Goal: Task Accomplishment & Management: Manage account settings

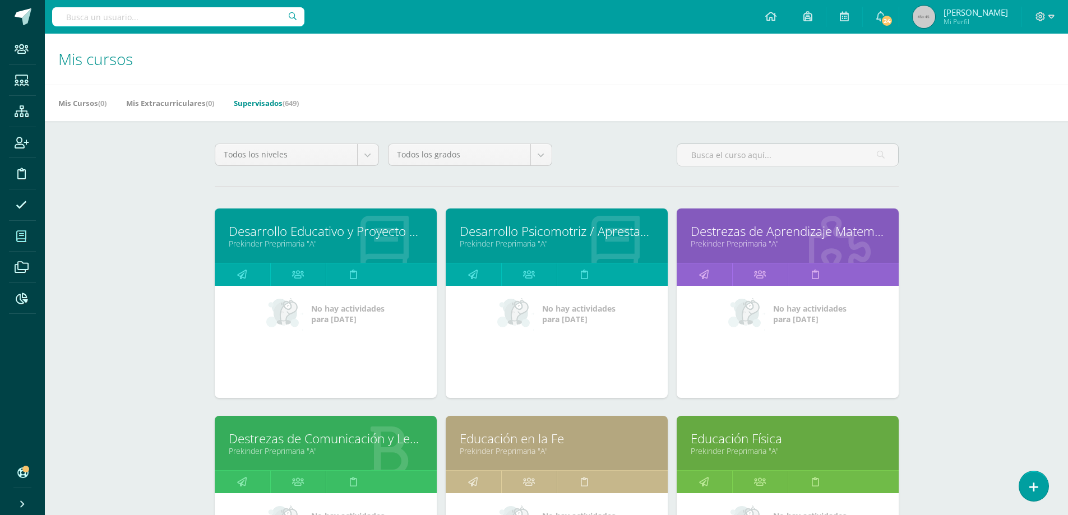
click at [20, 114] on icon at bounding box center [22, 111] width 14 height 11
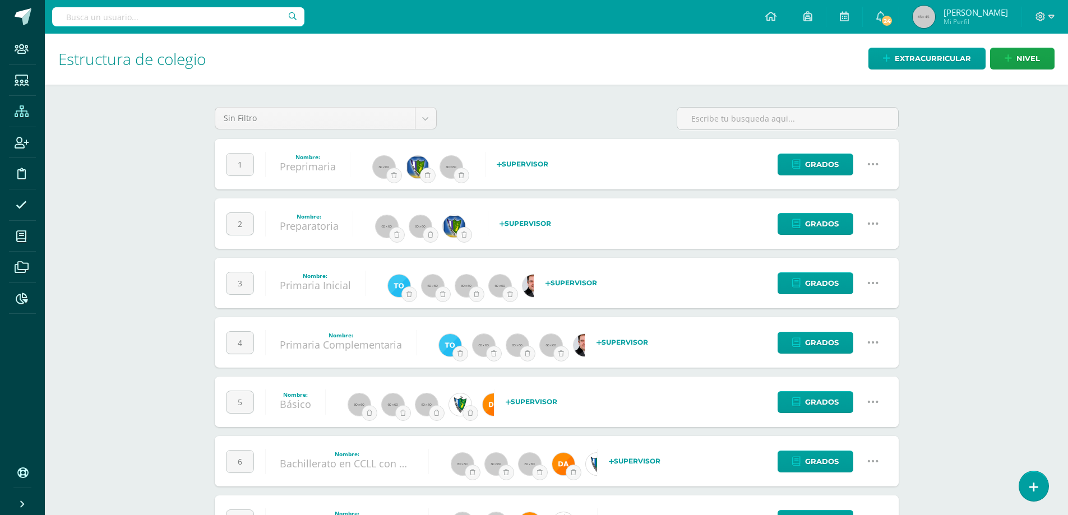
click at [871, 220] on icon at bounding box center [873, 224] width 12 height 12
click at [869, 283] on link "Configuración" at bounding box center [851, 281] width 99 height 17
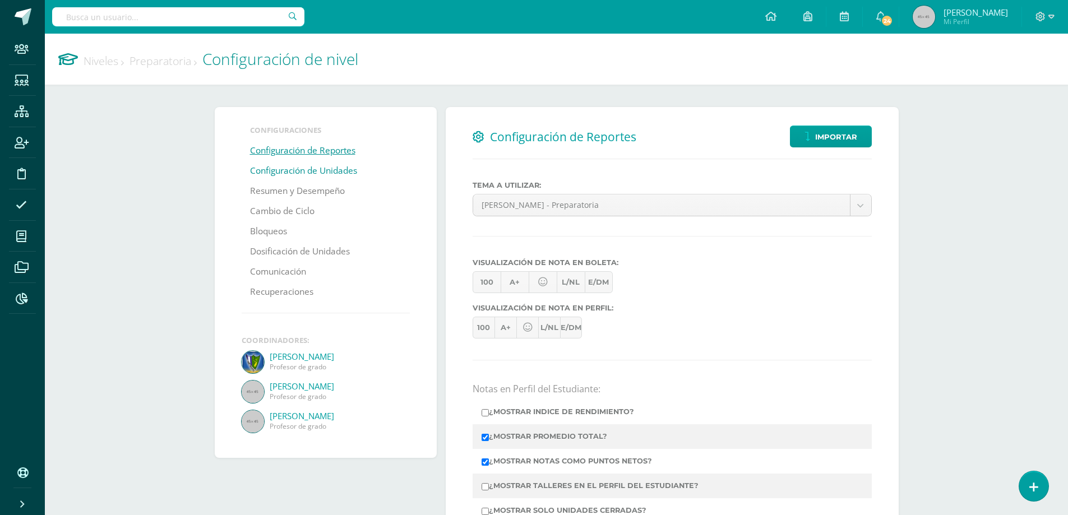
click at [316, 170] on link "Configuración de Unidades" at bounding box center [303, 171] width 107 height 20
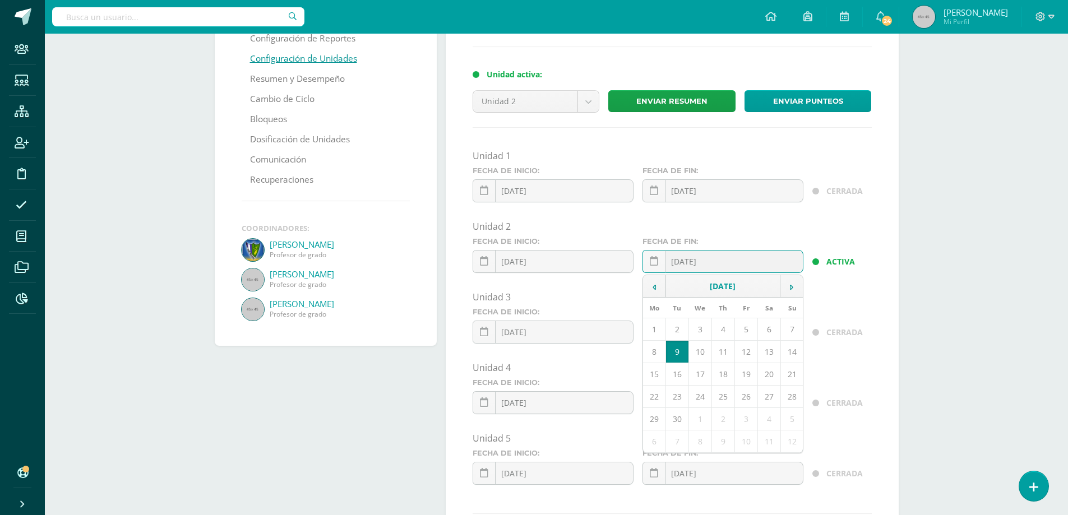
click at [697, 264] on div "2025-09-09 September, 2025 Mo Tu We Th Fr Sa Su 1 2 3 4 5 6 7 8 9 10 11 12 13 1…" at bounding box center [723, 266] width 161 height 32
type input "2025-05-09"
click at [626, 287] on div "Unidad 1 Fecha de inicio: 2025-01-10 January, 2025 Mo Tu We Th Fr Sa Su 30 31 1…" at bounding box center [672, 322] width 399 height 344
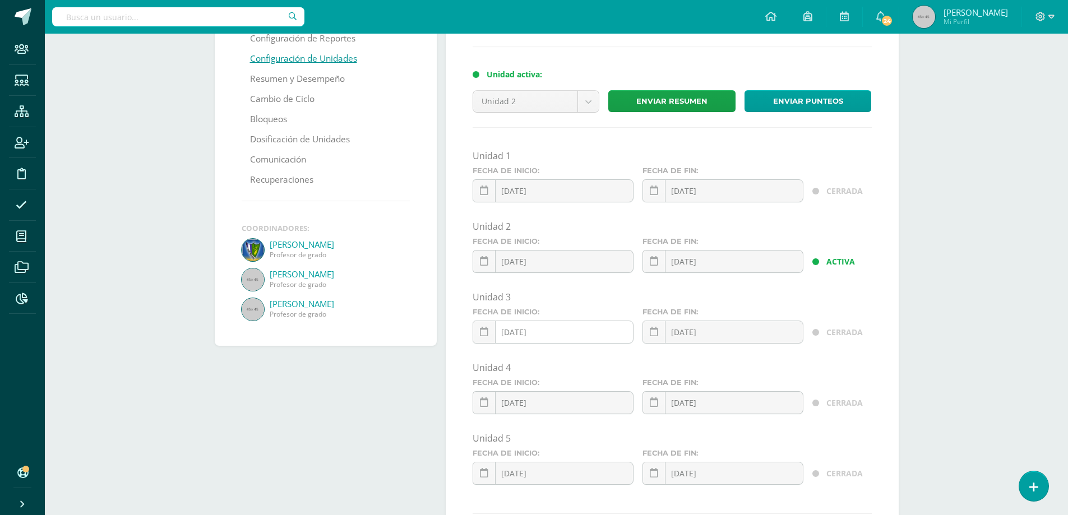
click at [511, 332] on div "2024-05-16 May, 2024 Mo Tu We Th Fr Sa Su 29 30 1 2 3 4 5 6 7 8 9 10 11 12 13 1…" at bounding box center [553, 337] width 161 height 32
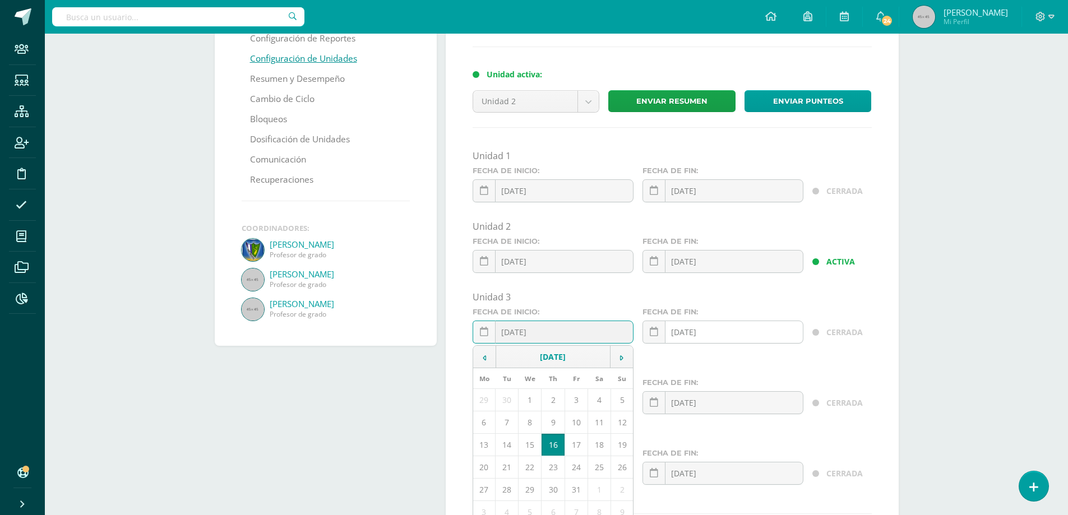
type input "2025-05-16"
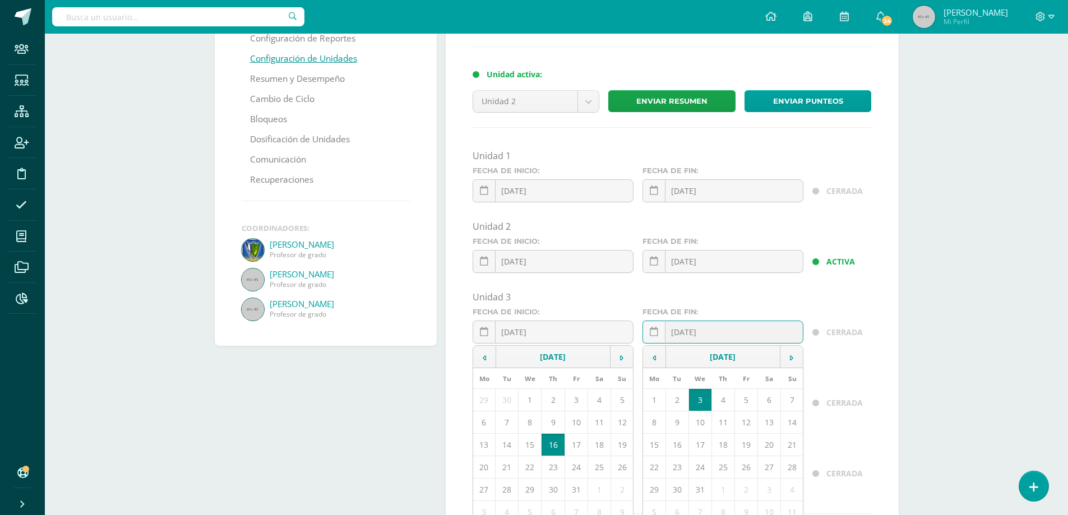
click at [685, 335] on div "2024-07-03 July, 2024 Mo Tu We Th Fr Sa Su 1 2 3 4 5 6 7 8 9 10 11 12 13 14 15 …" at bounding box center [723, 337] width 161 height 32
type input "2025-07-03"
click at [718, 307] on div "Unidad 3" at bounding box center [672, 299] width 408 height 17
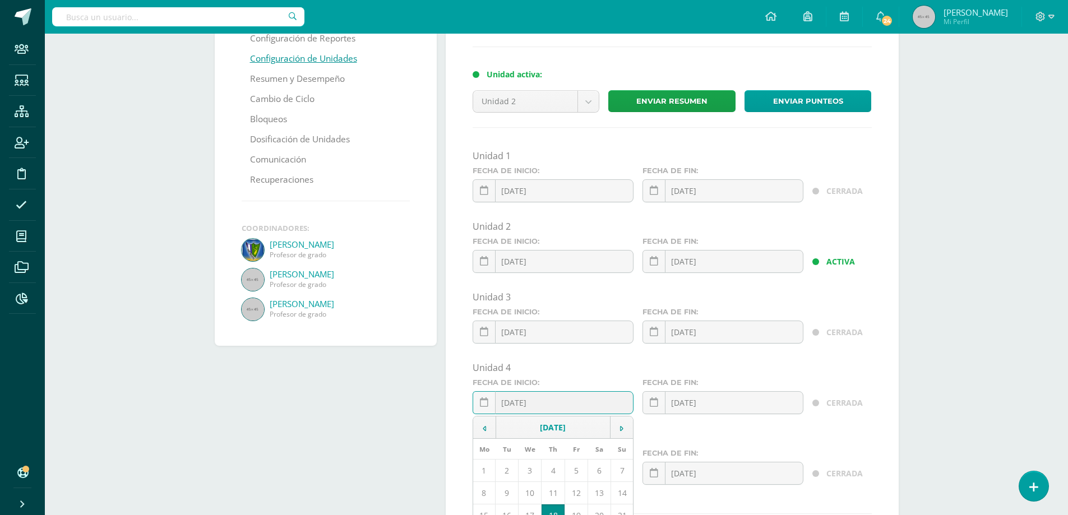
click at [516, 404] on div "2024-07-18 July, 2024 Mo Tu We Th Fr Sa Su 1 2 3 4 5 6 7 8 9 10 11 12 13 14 15 …" at bounding box center [553, 407] width 161 height 32
type input "2025-07-18"
click at [685, 401] on div "2024-09-08 September, 2024 Mo Tu We Th Fr Sa Su 26 27 28 29 30 31 1 2 3 4 5 6 7…" at bounding box center [723, 407] width 161 height 32
type input "2025-09-08"
click at [761, 350] on div "2025-07-03 July, 2024 Mo Tu We Th Fr Sa Su 1 2 3 4 5 6 7 8 9 10 11 12 13 14 15 …" at bounding box center [723, 337] width 161 height 32
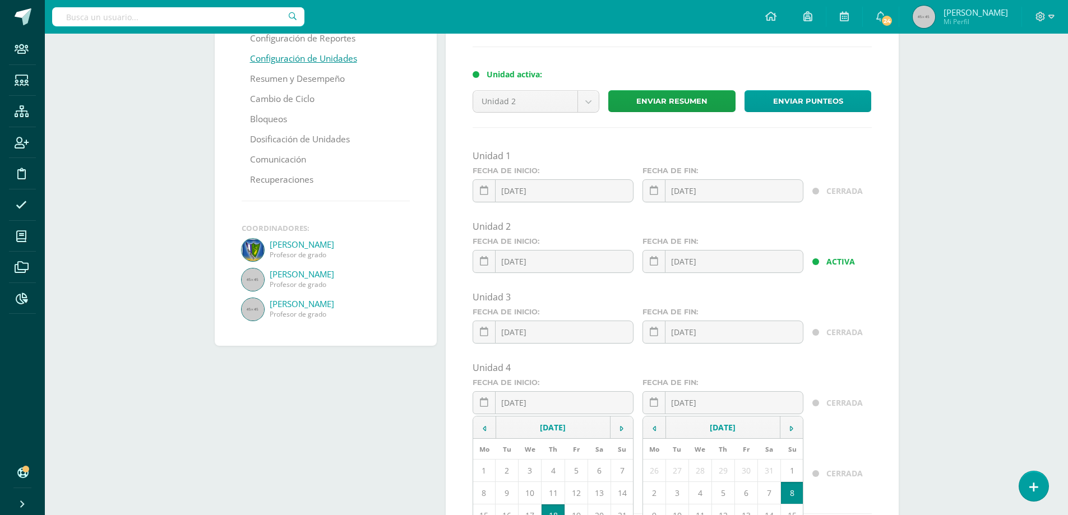
click at [758, 362] on div "Unidad 4" at bounding box center [672, 368] width 399 height 12
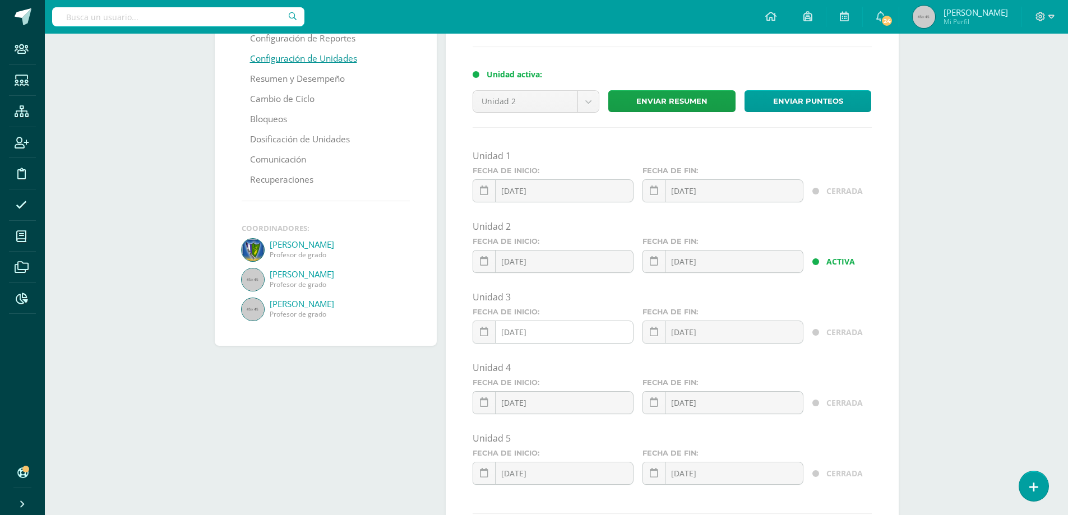
scroll to position [168, 0]
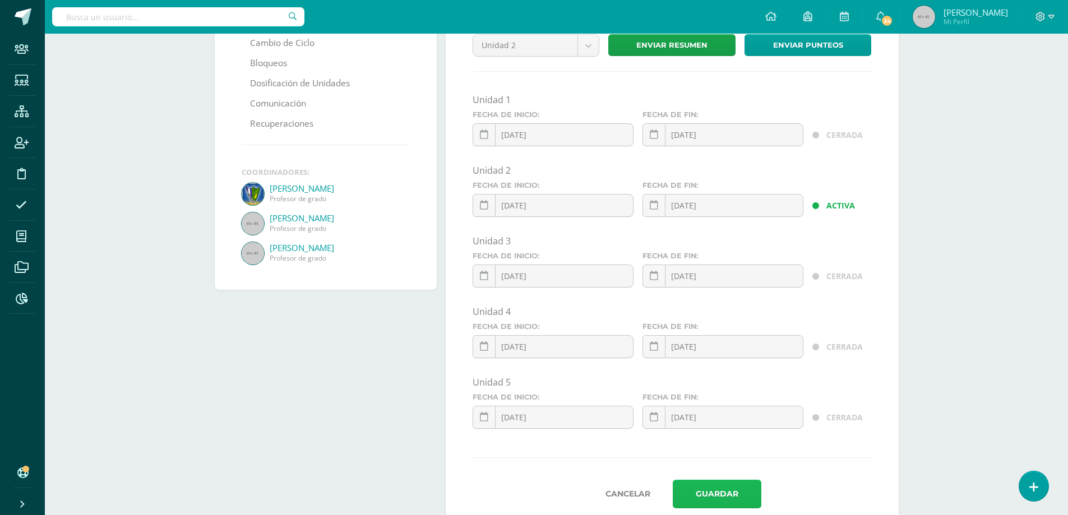
click at [715, 488] on button "Guardar" at bounding box center [717, 494] width 89 height 29
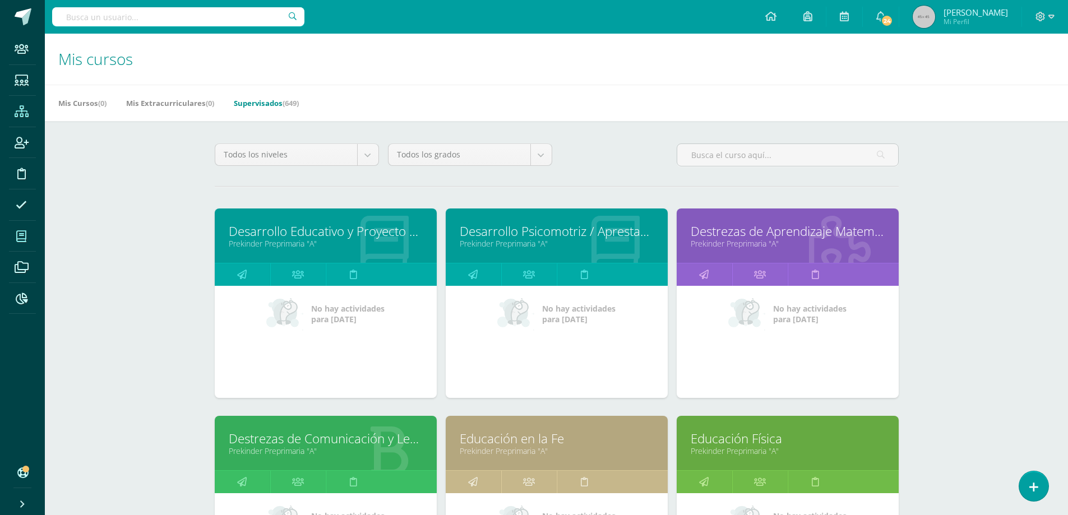
click at [15, 111] on icon at bounding box center [22, 111] width 14 height 11
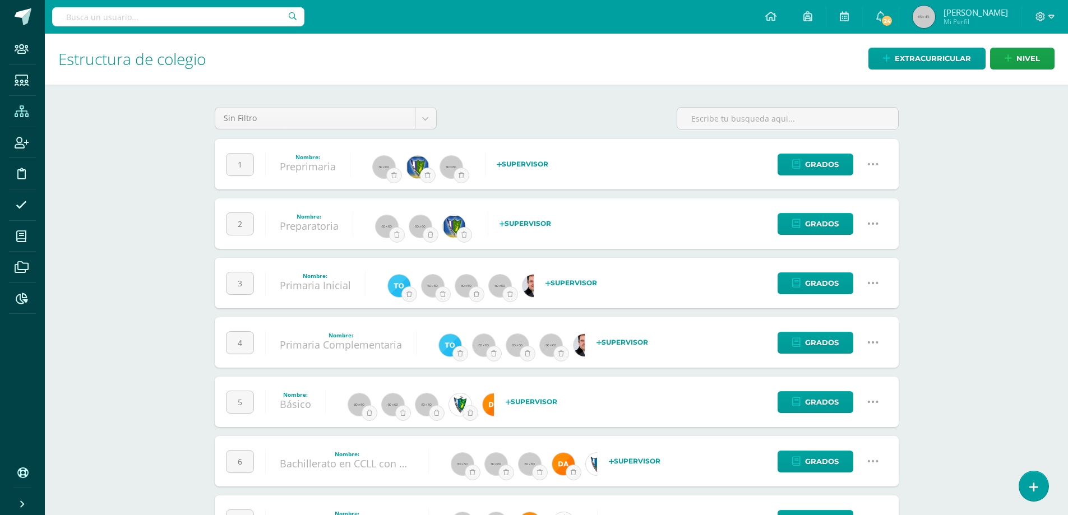
click at [876, 225] on icon at bounding box center [873, 224] width 12 height 12
click at [846, 284] on link "Configuración" at bounding box center [851, 281] width 99 height 17
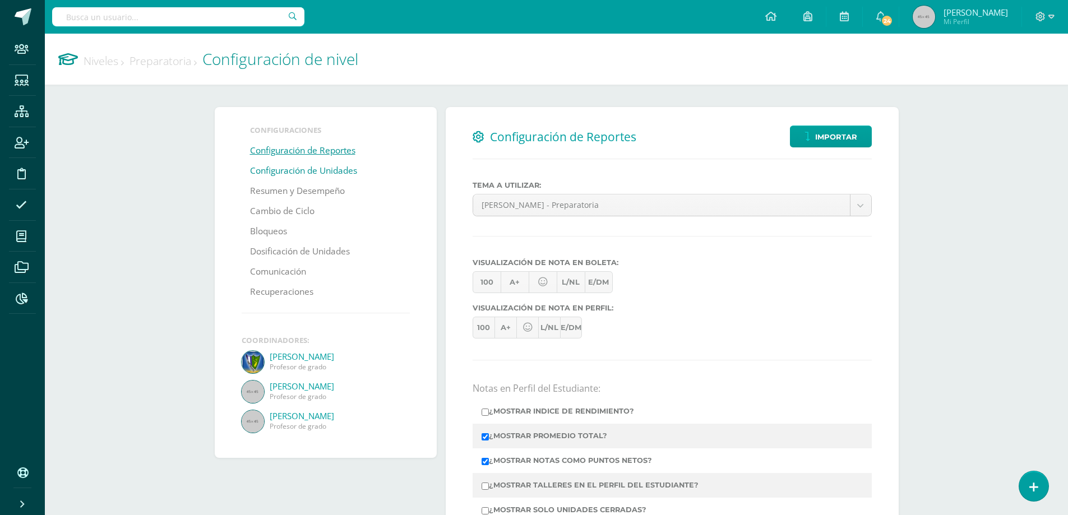
click at [307, 171] on link "Configuración de Unidades" at bounding box center [303, 171] width 107 height 20
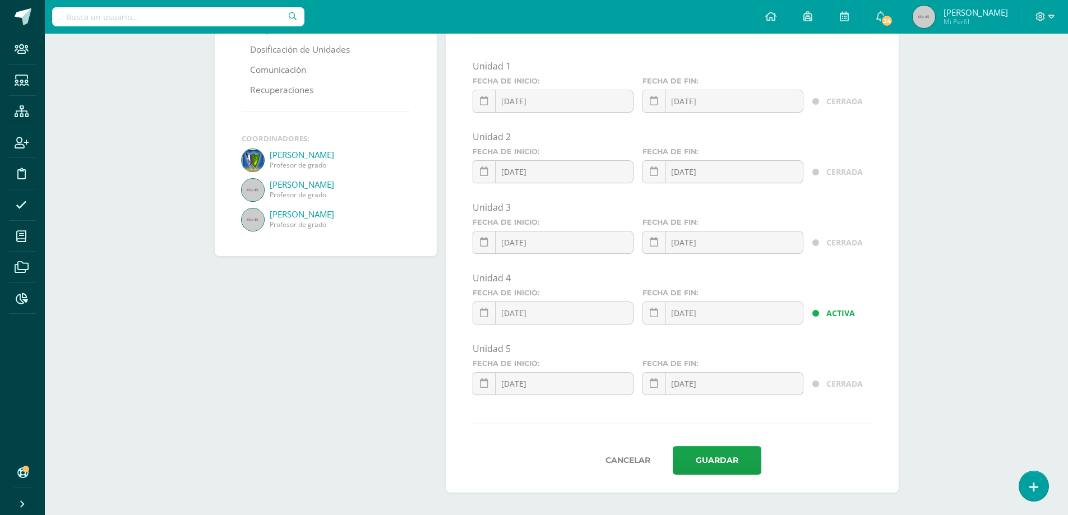
scroll to position [146, 0]
